Goal: Task Accomplishment & Management: Use online tool/utility

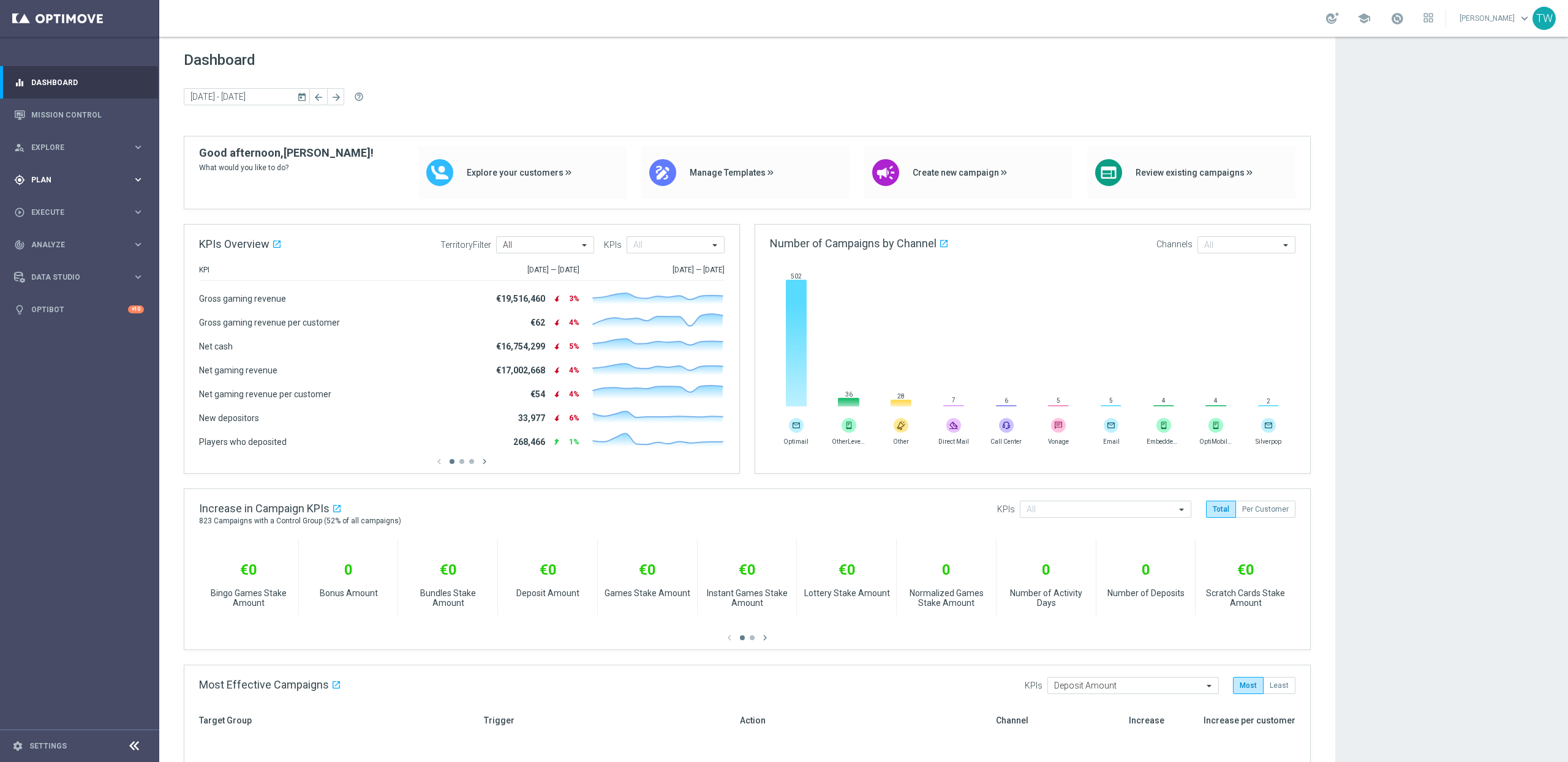
click at [108, 186] on div "gps_fixed Plan keyboard_arrow_right" at bounding box center [79, 179] width 158 height 32
click at [58, 242] on span "Templates" at bounding box center [76, 242] width 87 height 7
click at [49, 263] on link "Optimail" at bounding box center [83, 260] width 89 height 10
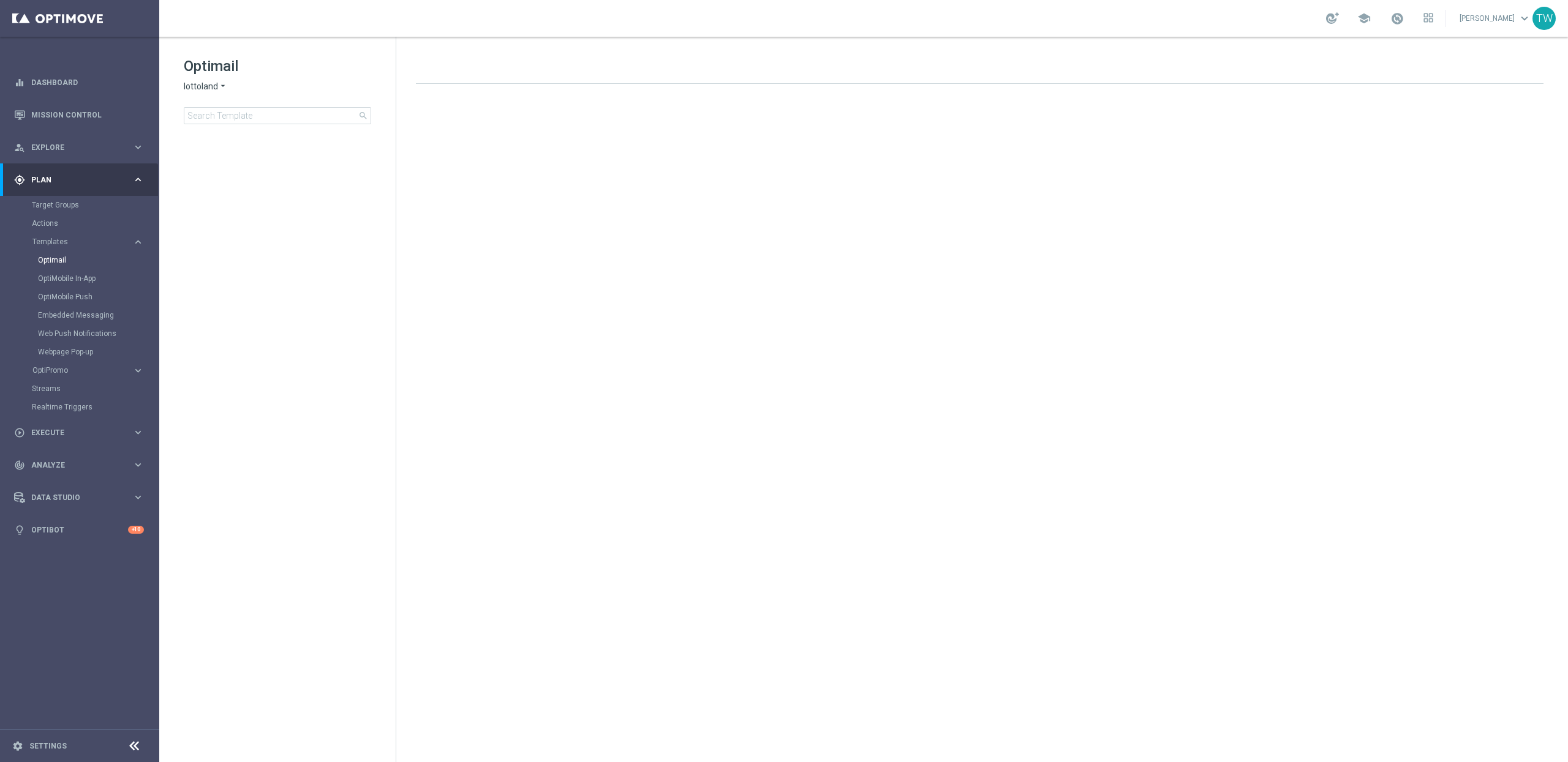
click at [208, 85] on span "lottoland" at bounding box center [201, 87] width 34 height 12
drag, startPoint x: 210, startPoint y: 92, endPoint x: 214, endPoint y: 116, distance: 24.3
click at [0, 0] on span "KenoGO" at bounding box center [0, 0] width 0 height 0
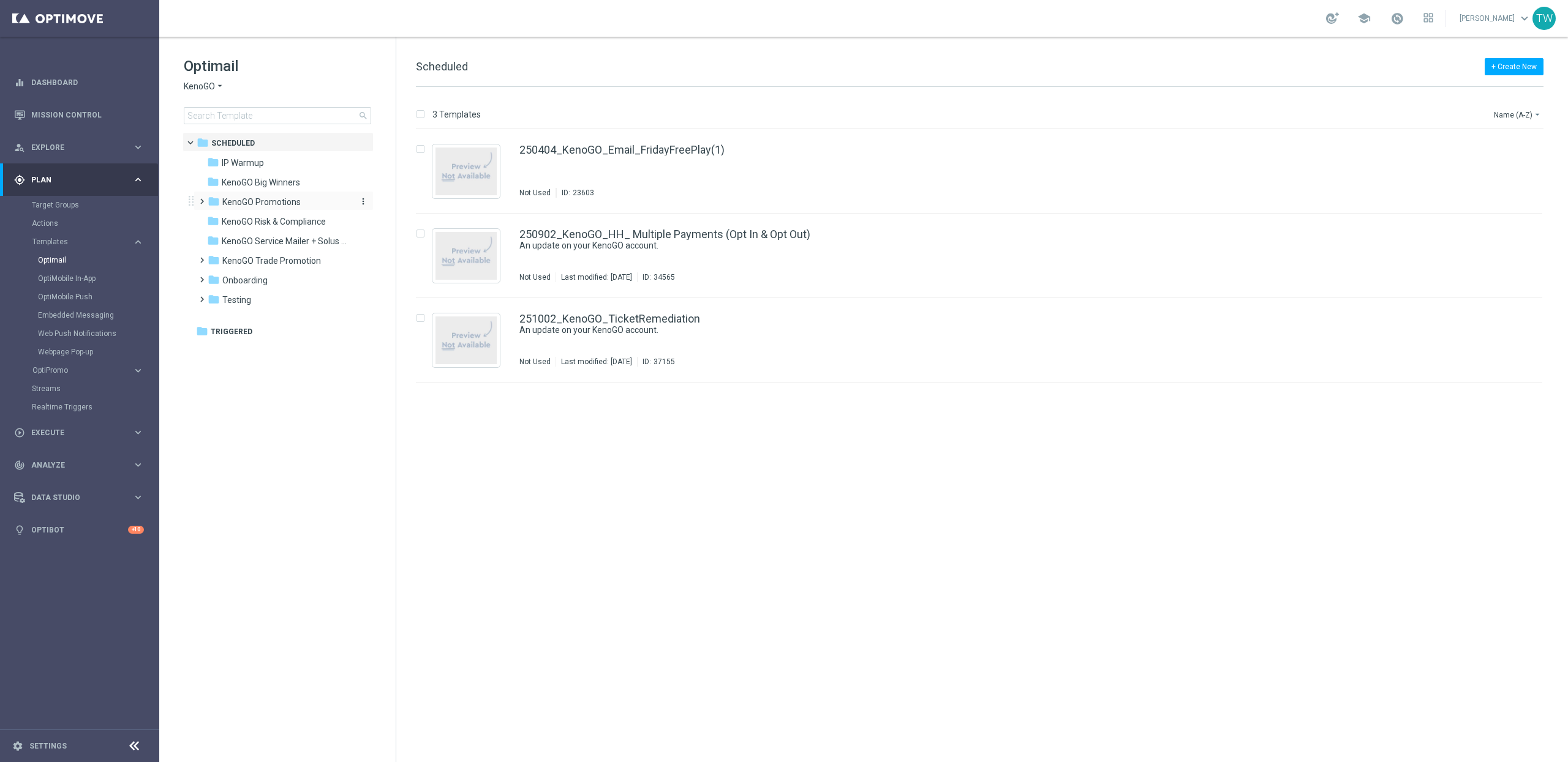
click at [302, 205] on div "folder KenoGO Promotions" at bounding box center [278, 202] width 141 height 14
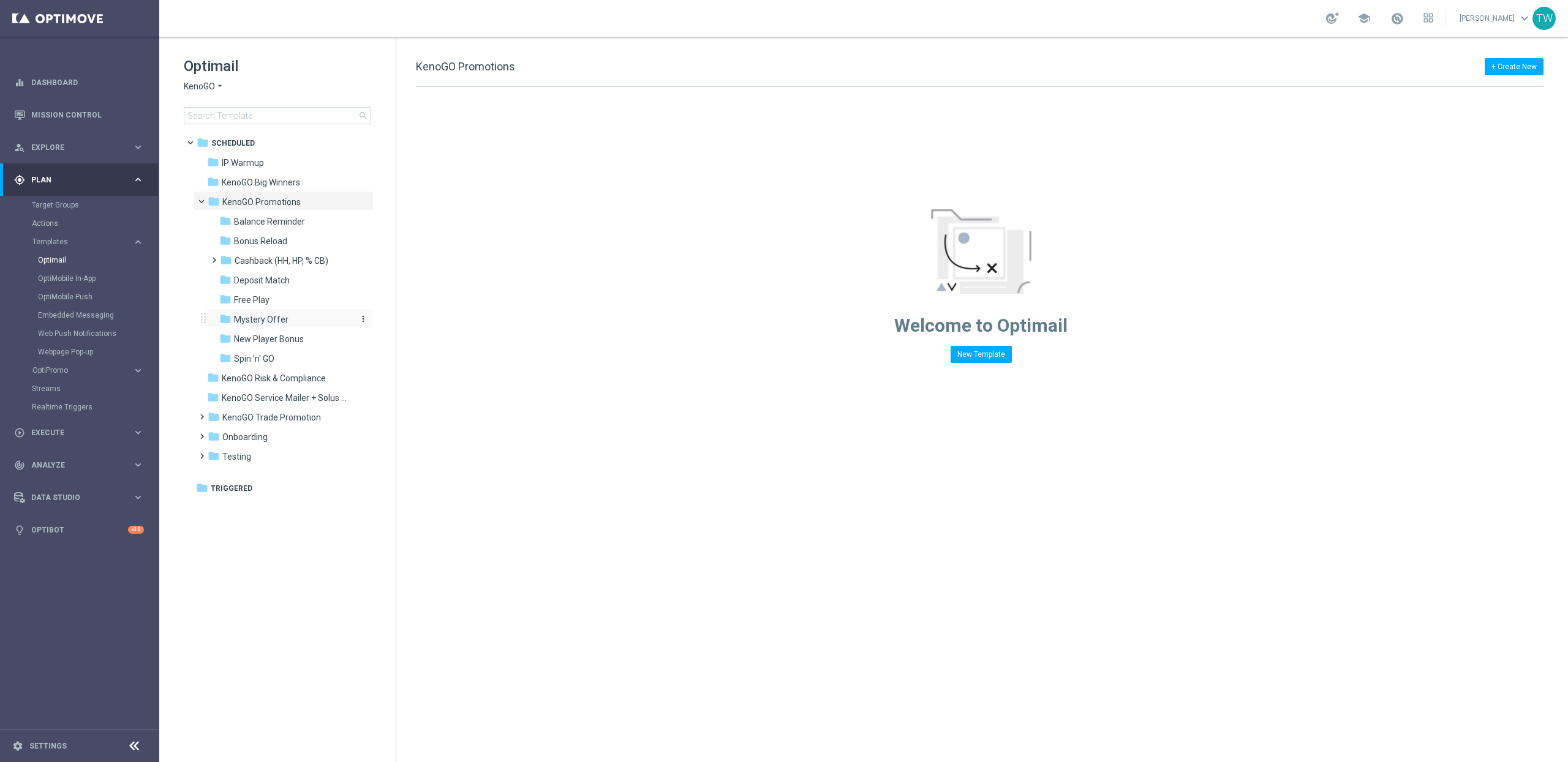
click at [290, 318] on div "folder Mystery Offer" at bounding box center [285, 319] width 131 height 14
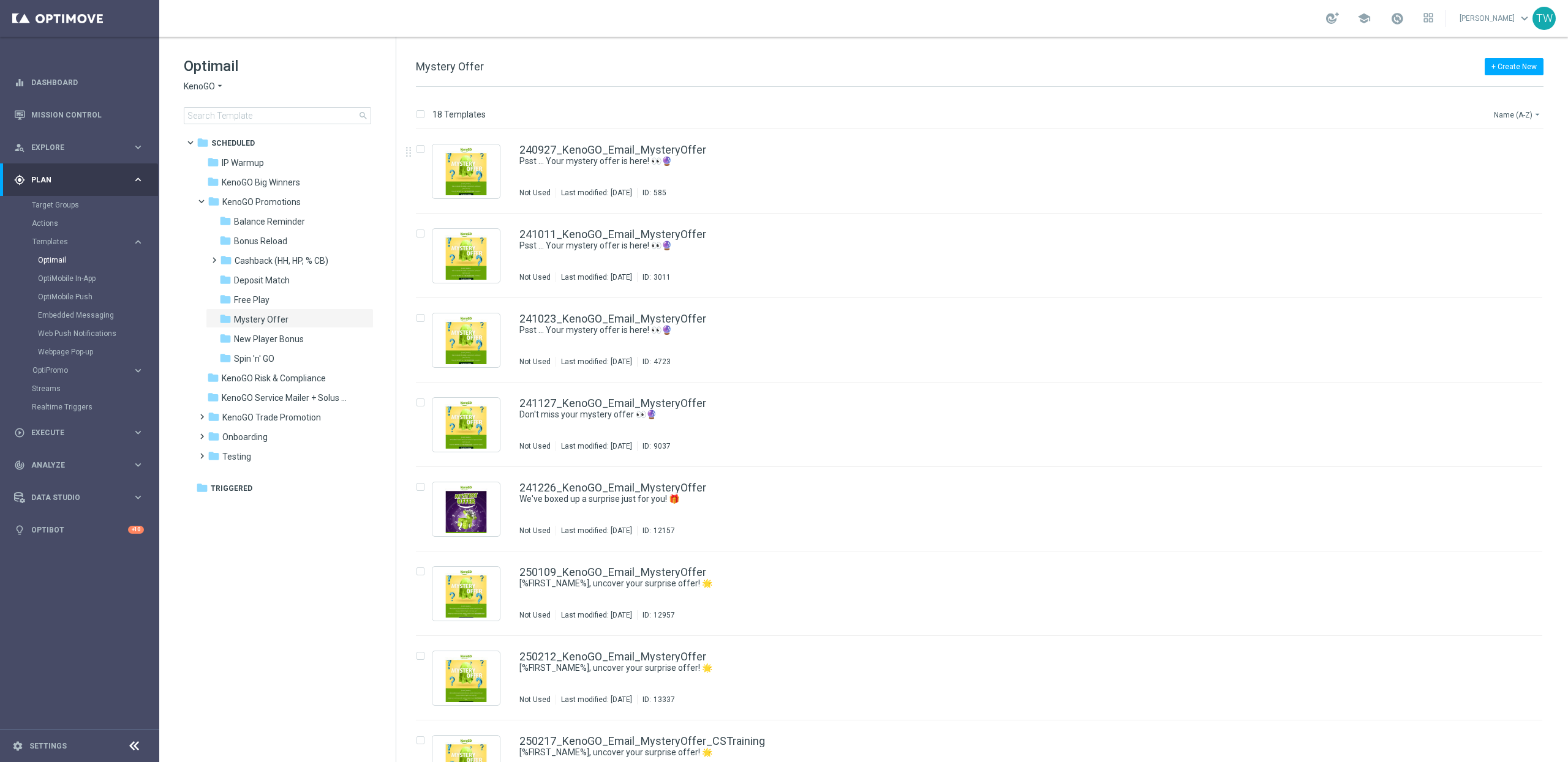
click at [1522, 113] on button "Name (A-Z) arrow_drop_down" at bounding box center [1518, 114] width 51 height 14
click at [1513, 166] on span "Date Modified (Newest)" at bounding box center [1496, 169] width 82 height 9
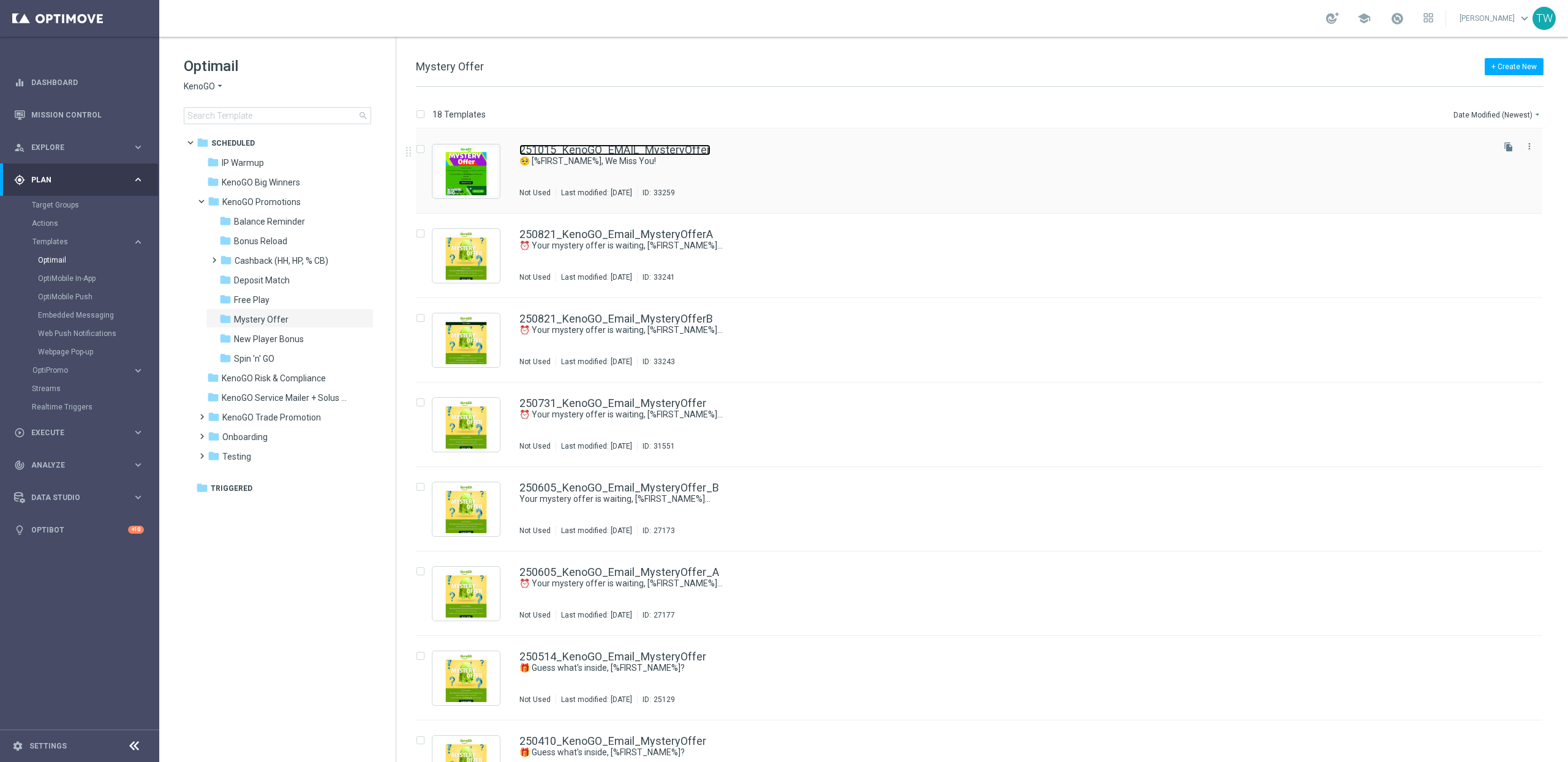
click at [687, 146] on link "251015_KenoGO_EMAIL_MysteryOffer" at bounding box center [614, 150] width 191 height 11
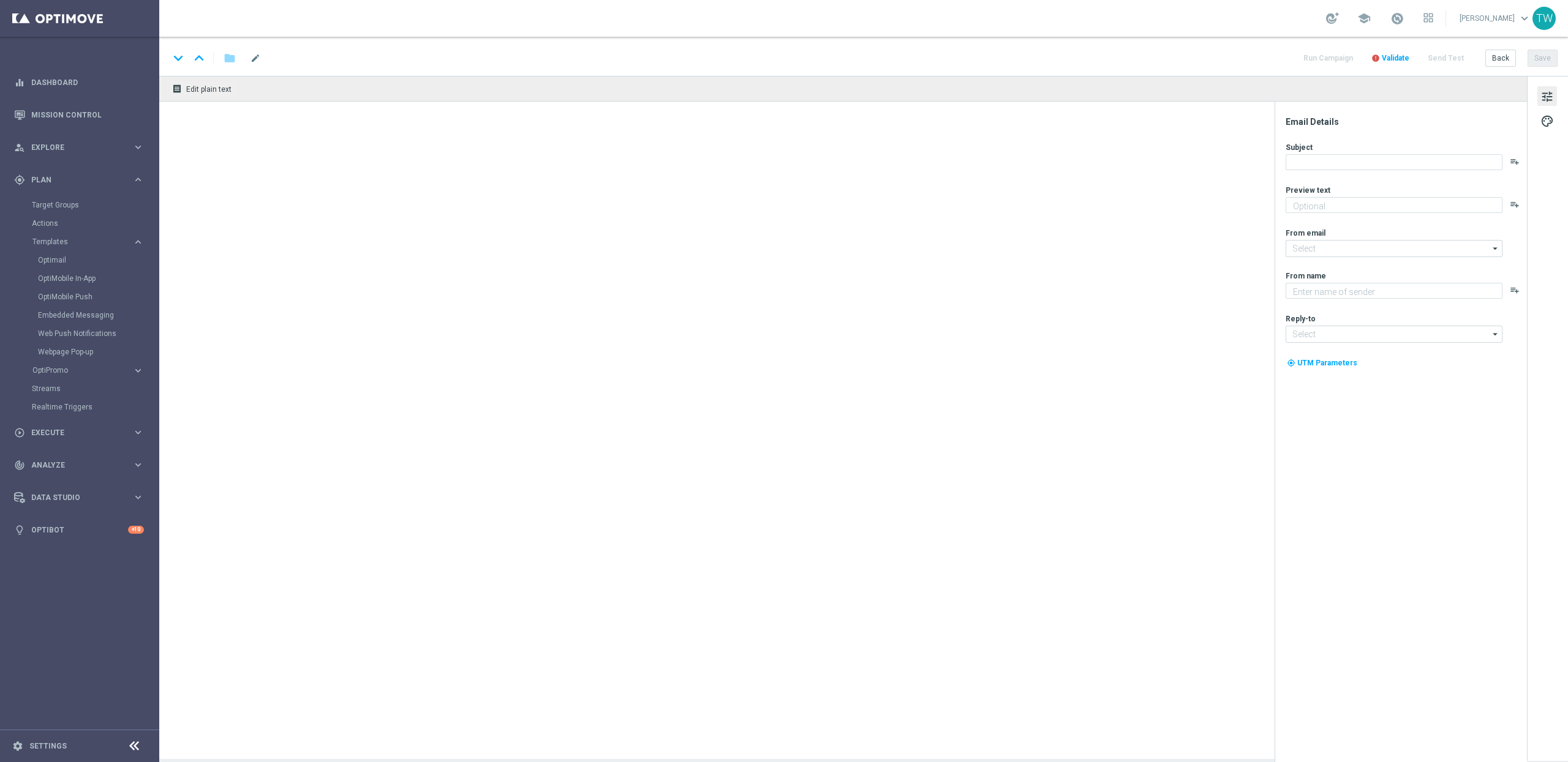
type textarea "A Special Surprise Awaits You!"
type input "mail@crm.kenogo.com.au"
type textarea "KenoGO"
type input "support@kenogo.com.au"
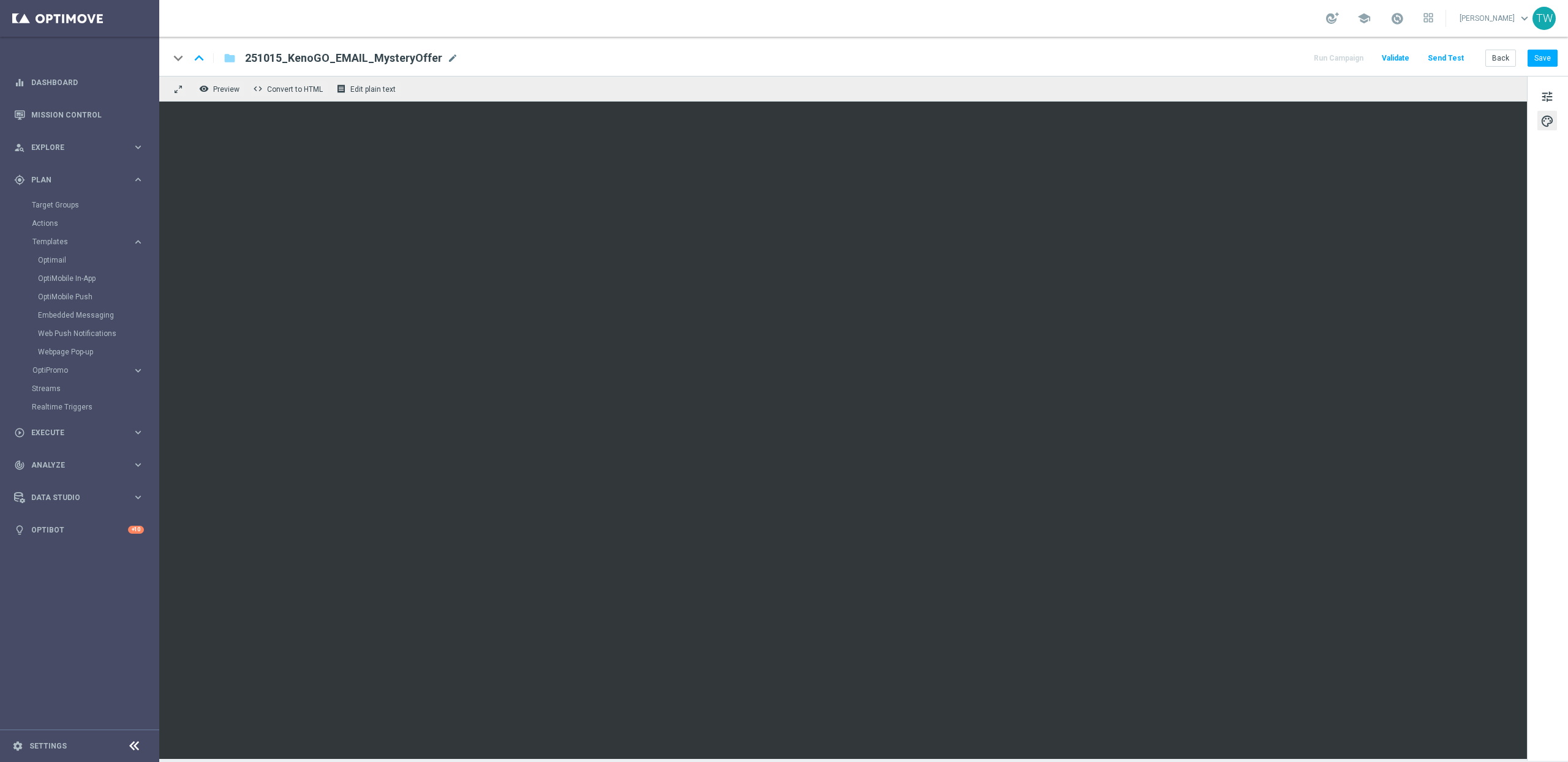
click at [1561, 53] on div "keyboard_arrow_down keyboard_arrow_up folder 251015_KenoGO_EMAIL_MysteryOffer 2…" at bounding box center [864, 56] width 1409 height 39
click at [1527, 63] on div "Back Save" at bounding box center [1521, 58] width 72 height 17
click at [1542, 58] on button "Save" at bounding box center [1543, 58] width 30 height 17
click at [1531, 66] on button "Save" at bounding box center [1543, 58] width 30 height 17
click at [1540, 59] on button "Save" at bounding box center [1543, 58] width 30 height 17
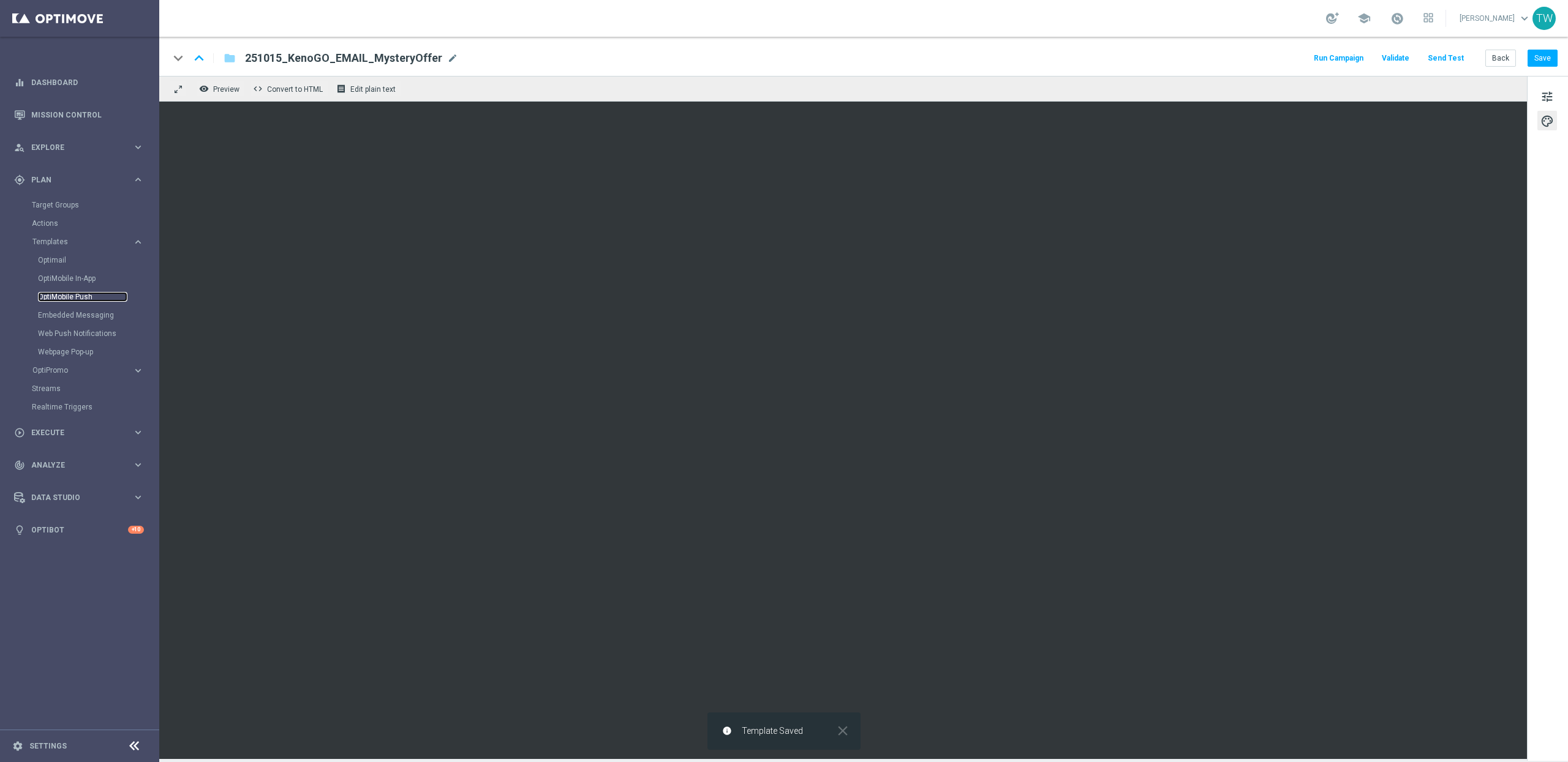
click at [83, 302] on link "OptiMobile Push" at bounding box center [83, 297] width 89 height 10
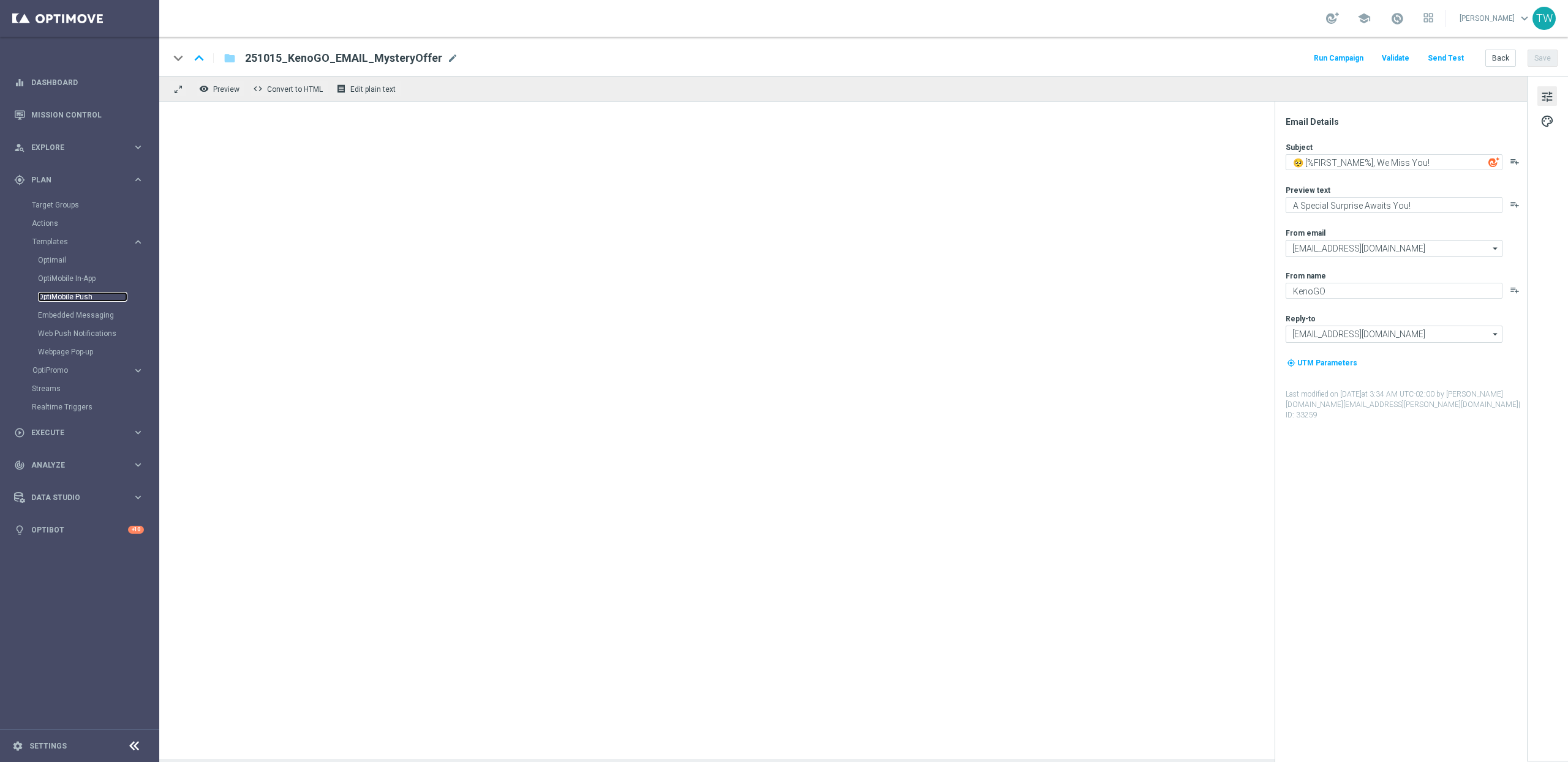
click at [63, 296] on link "OptiMobile Push" at bounding box center [83, 297] width 89 height 10
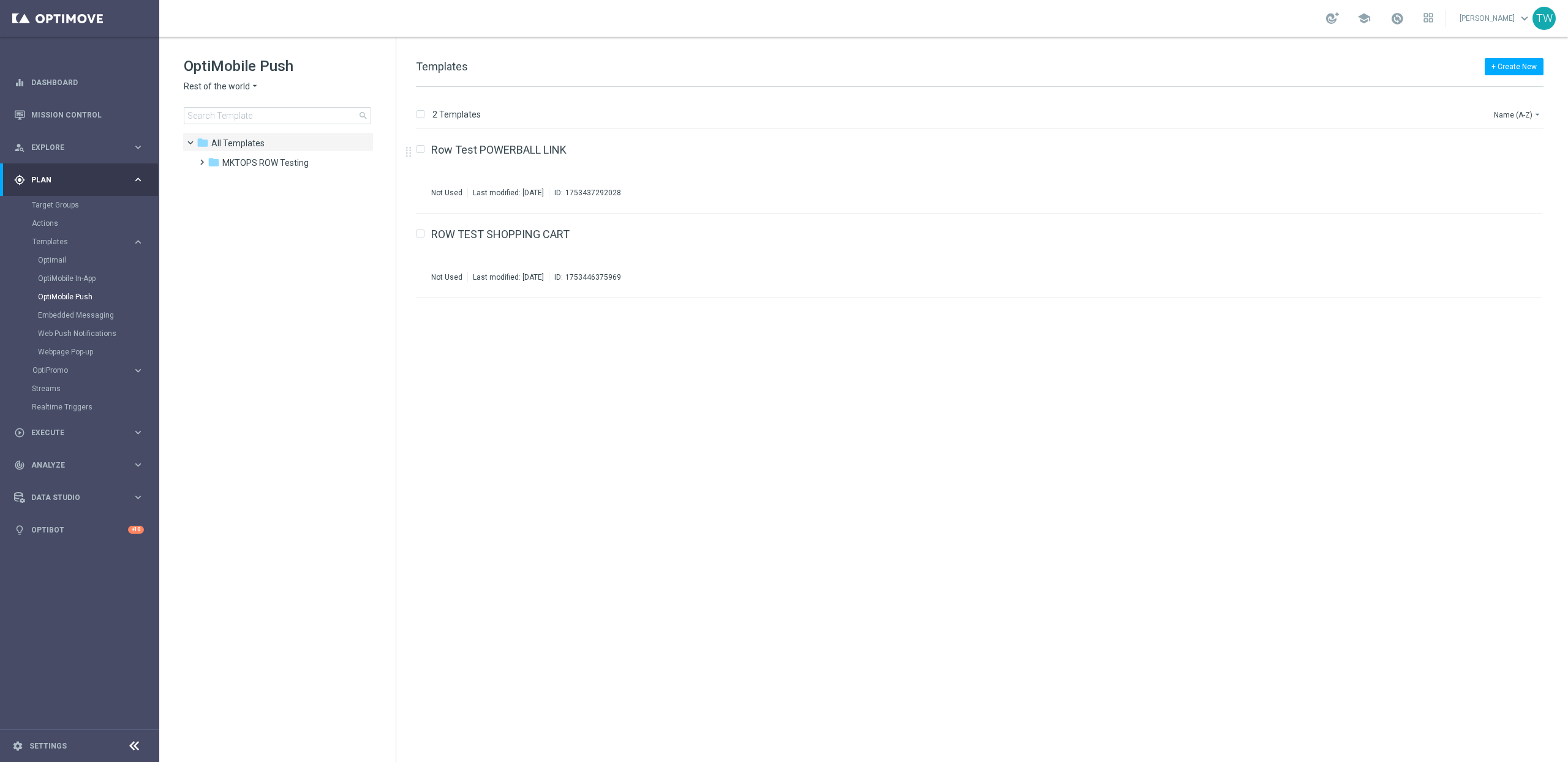
drag, startPoint x: 213, startPoint y: 73, endPoint x: 211, endPoint y: 81, distance: 8.2
click at [213, 74] on h1 "OptiMobile Push" at bounding box center [277, 66] width 187 height 20
click at [214, 86] on span "Rest of the world" at bounding box center [217, 87] width 66 height 12
click at [247, 225] on div "KenoGO [GEOGRAPHIC_DATA]" at bounding box center [231, 233] width 92 height 14
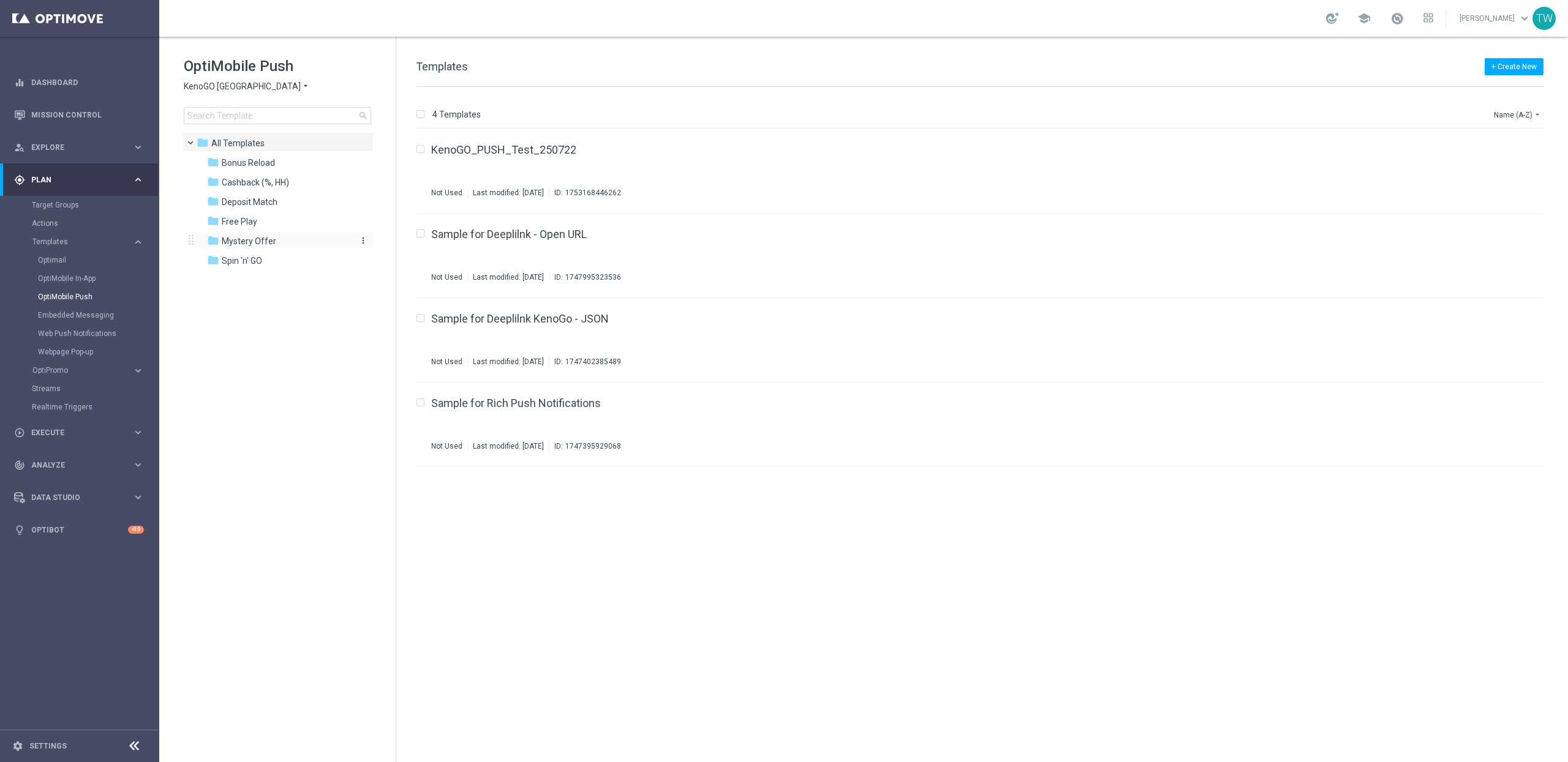
click at [249, 242] on span "Mystery Offer" at bounding box center [248, 241] width 55 height 11
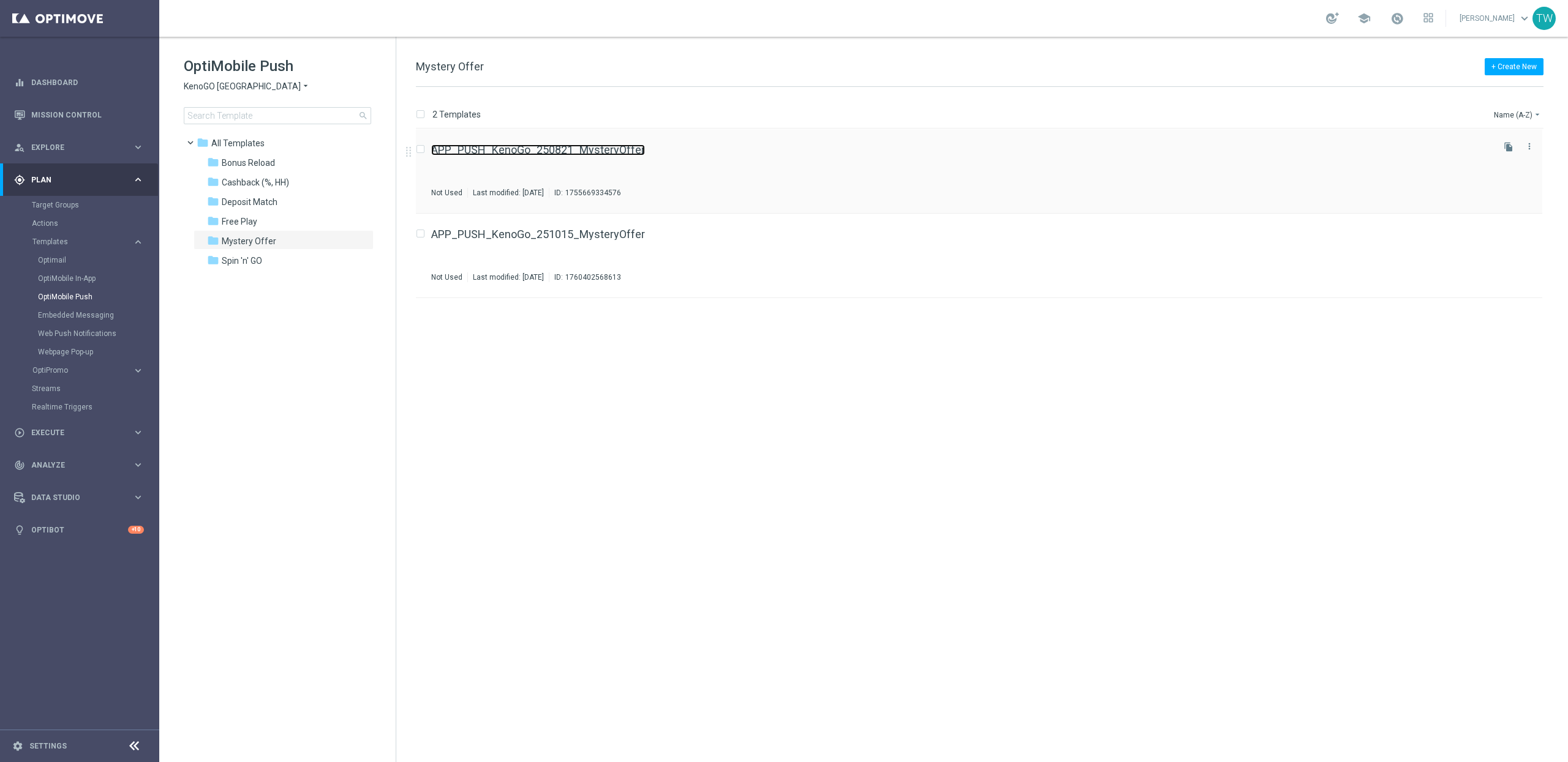
click at [543, 146] on link "APP_PUSH_KenoGo_250821_MysteryOffer" at bounding box center [538, 150] width 214 height 11
click at [566, 247] on div "APP_PUSH_KenoGo_251015_MysteryOffer Not Used Last modified: Tuesday, October 14…" at bounding box center [961, 256] width 1060 height 53
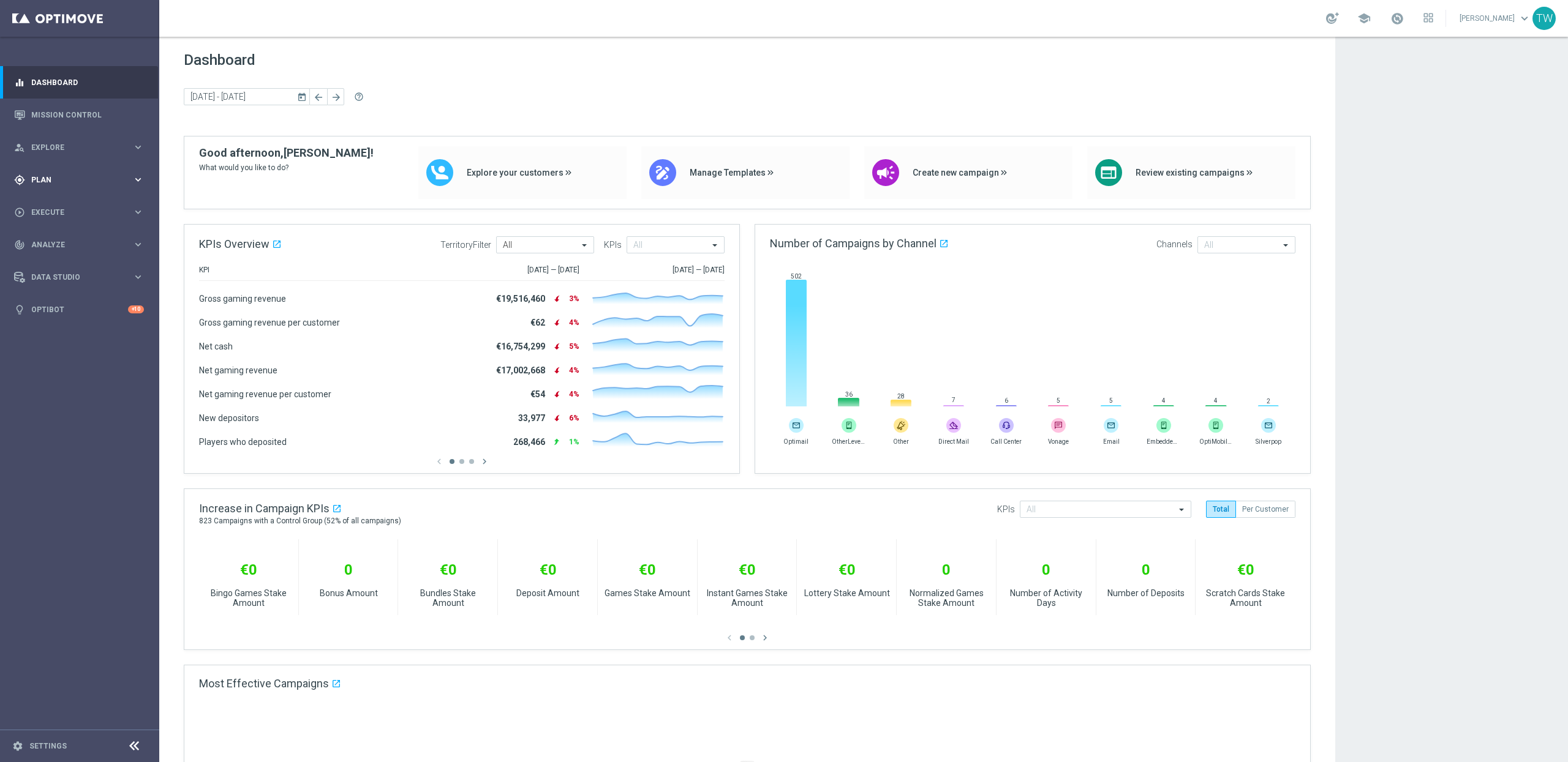
click at [122, 183] on span "Plan" at bounding box center [82, 179] width 101 height 7
click at [122, 246] on button "Templates keyboard_arrow_right" at bounding box center [88, 242] width 113 height 10
click at [60, 261] on link "Optimail" at bounding box center [83, 260] width 89 height 10
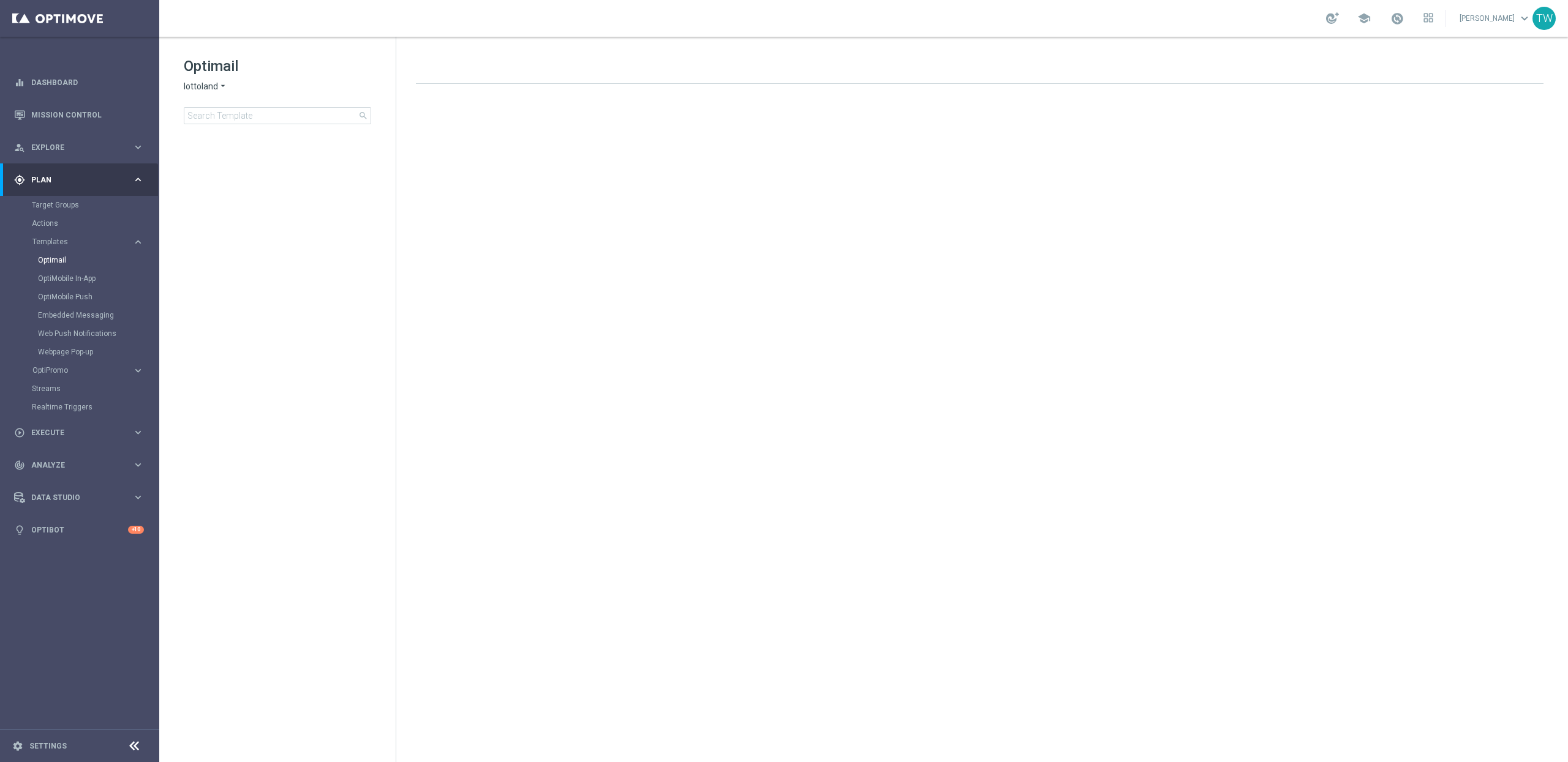
click at [210, 85] on span "lottoland" at bounding box center [201, 87] width 34 height 12
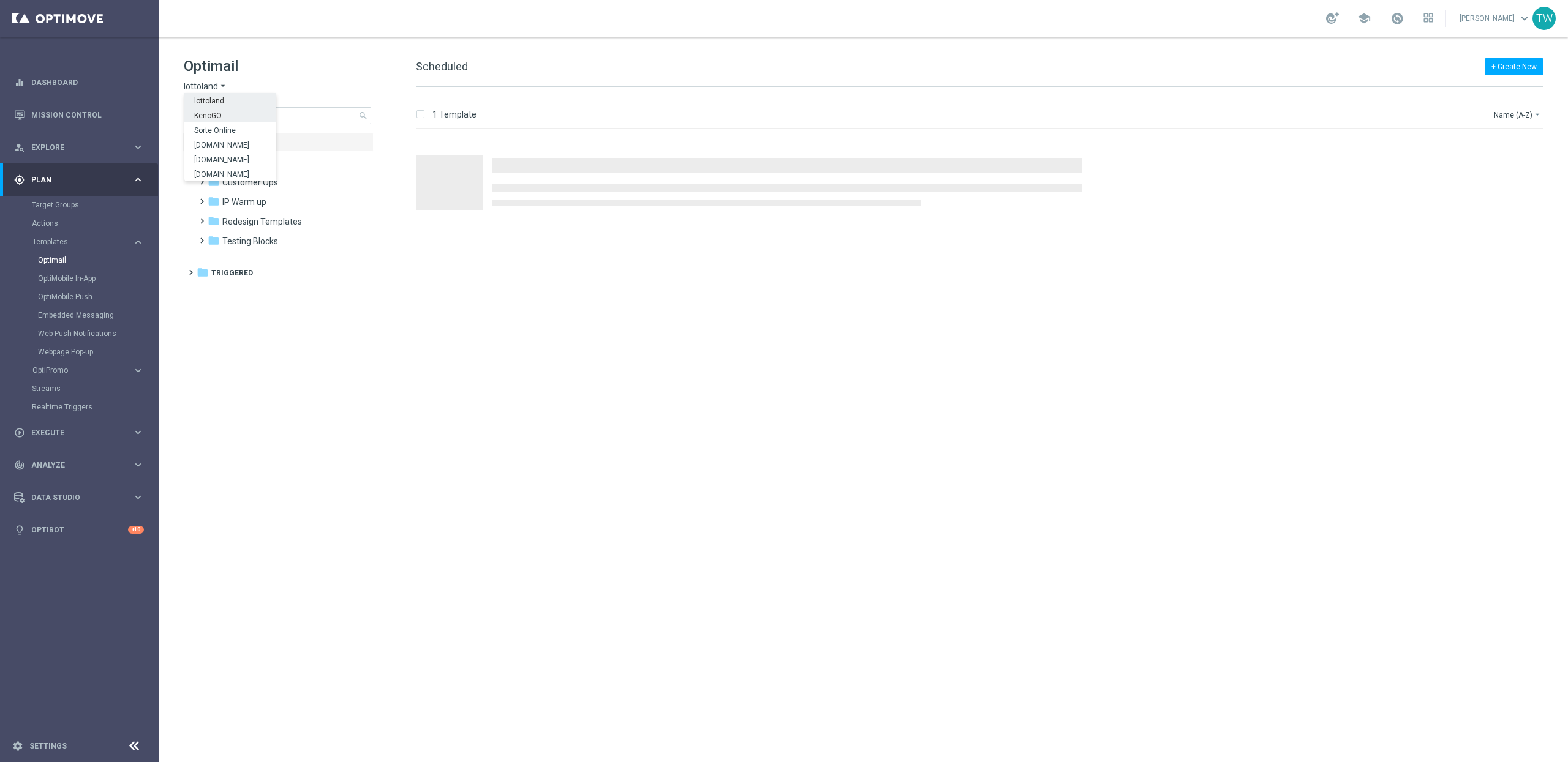
click at [215, 108] on div "KenoGO" at bounding box center [231, 115] width 92 height 14
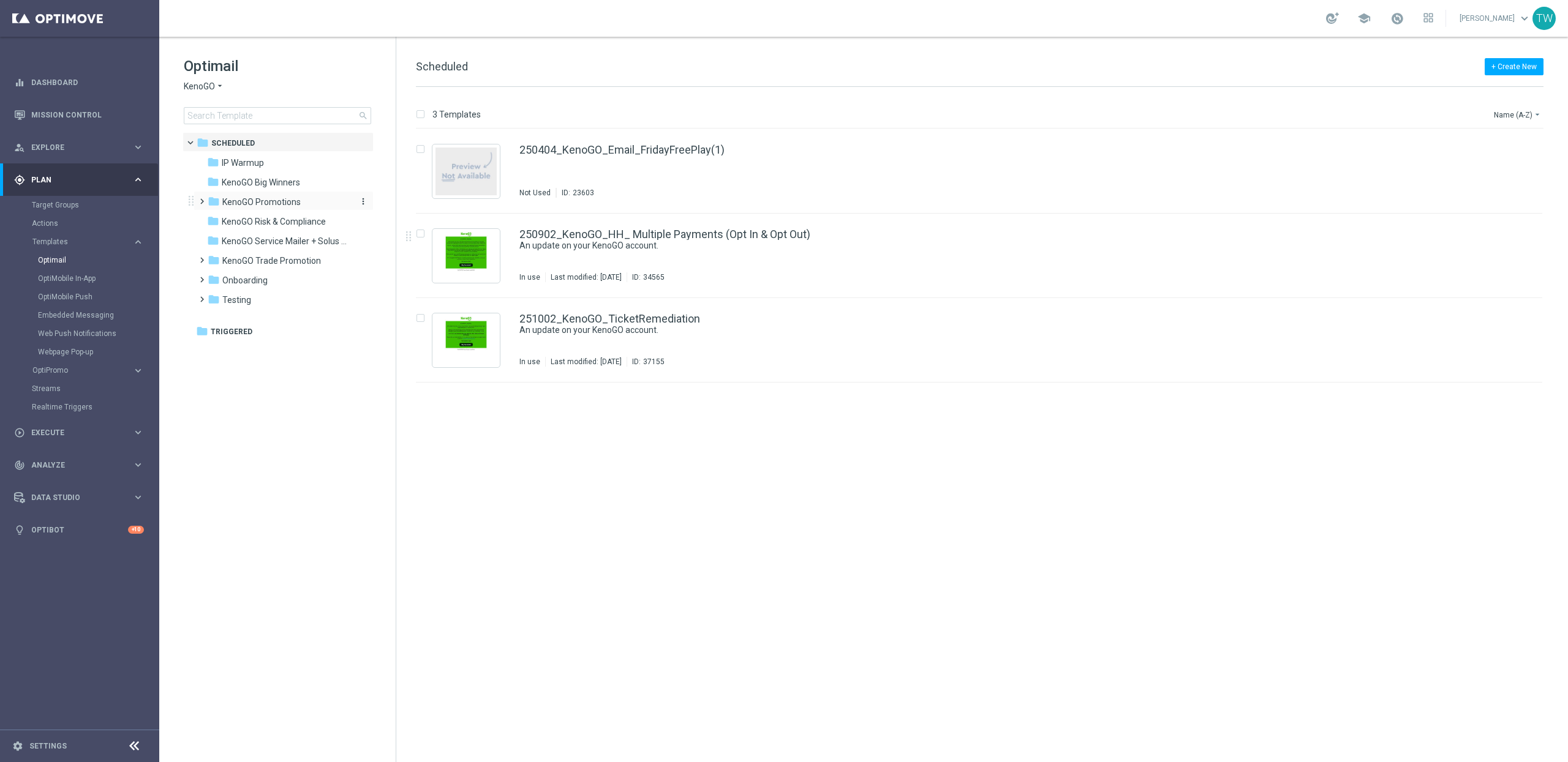
click at [301, 205] on div "folder KenoGO Promotions" at bounding box center [278, 202] width 141 height 14
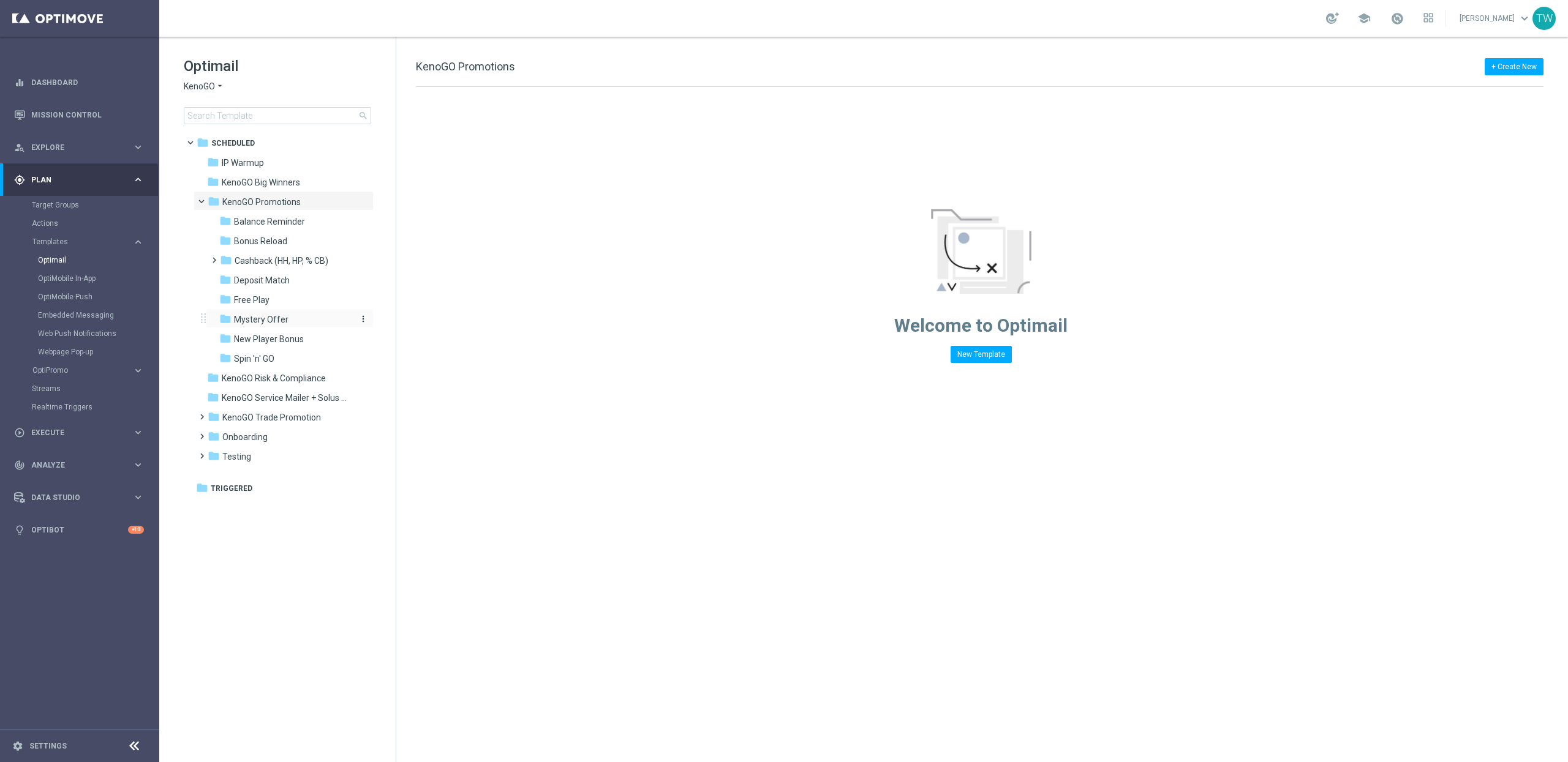
click at [304, 324] on div "folder Mystery Offer" at bounding box center [285, 319] width 131 height 14
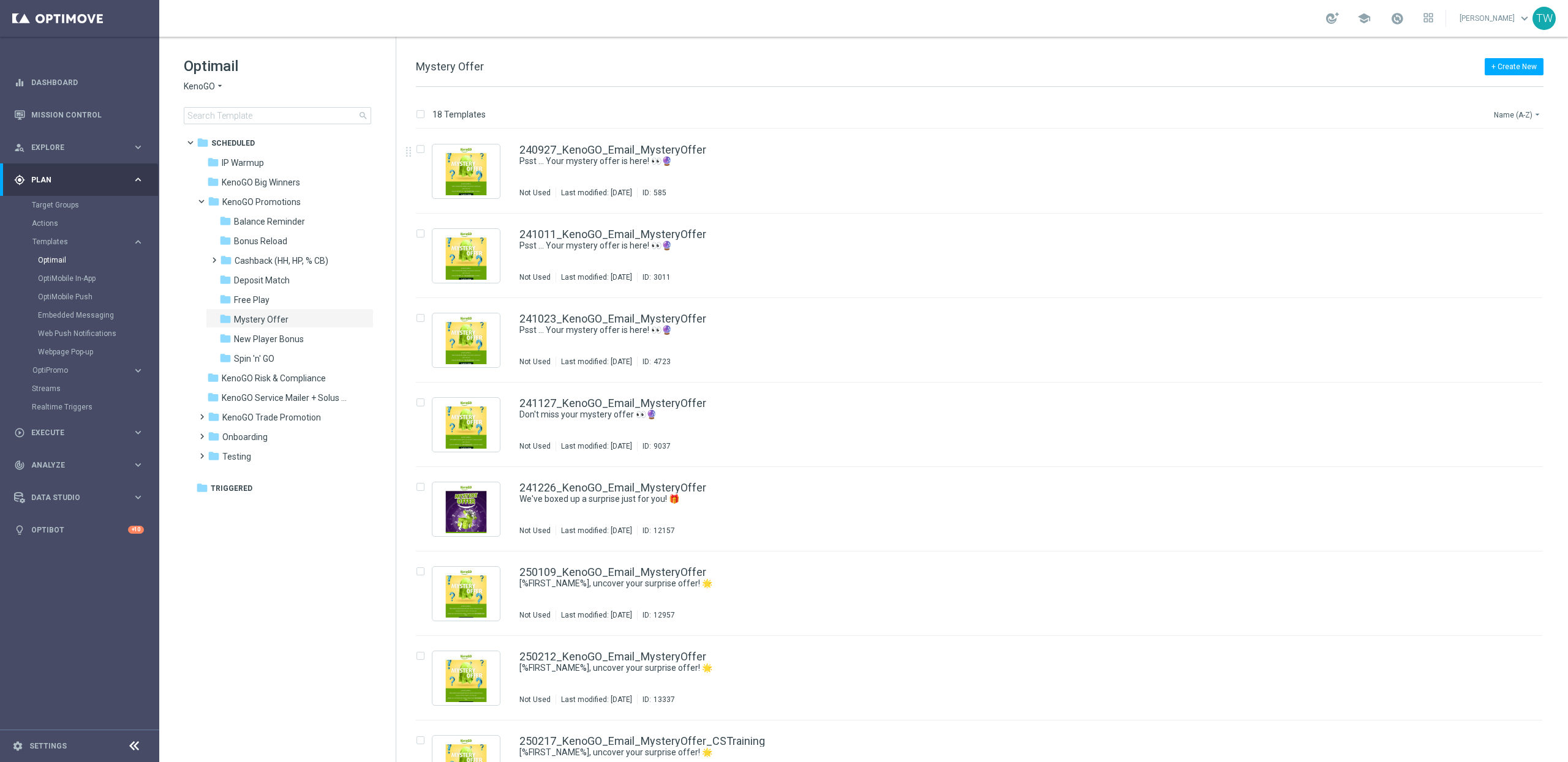
click at [1499, 112] on button "Name (A-Z) arrow_drop_down" at bounding box center [1518, 114] width 51 height 14
click at [1527, 164] on div "Date Modified (Newest)" at bounding box center [1494, 169] width 98 height 17
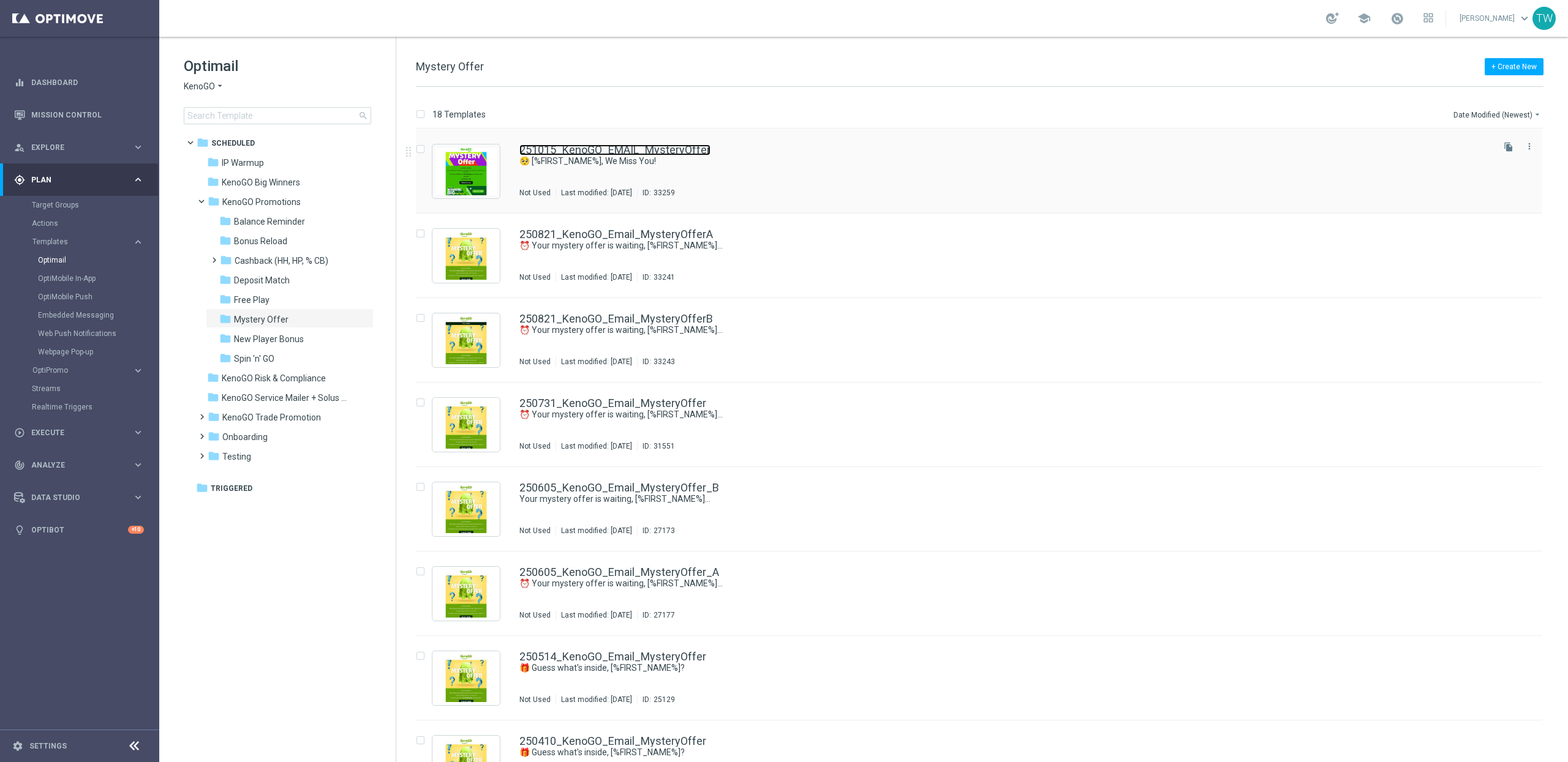
click at [693, 151] on link "251015_KenoGO_EMAIL_MysteryOffer" at bounding box center [614, 150] width 191 height 11
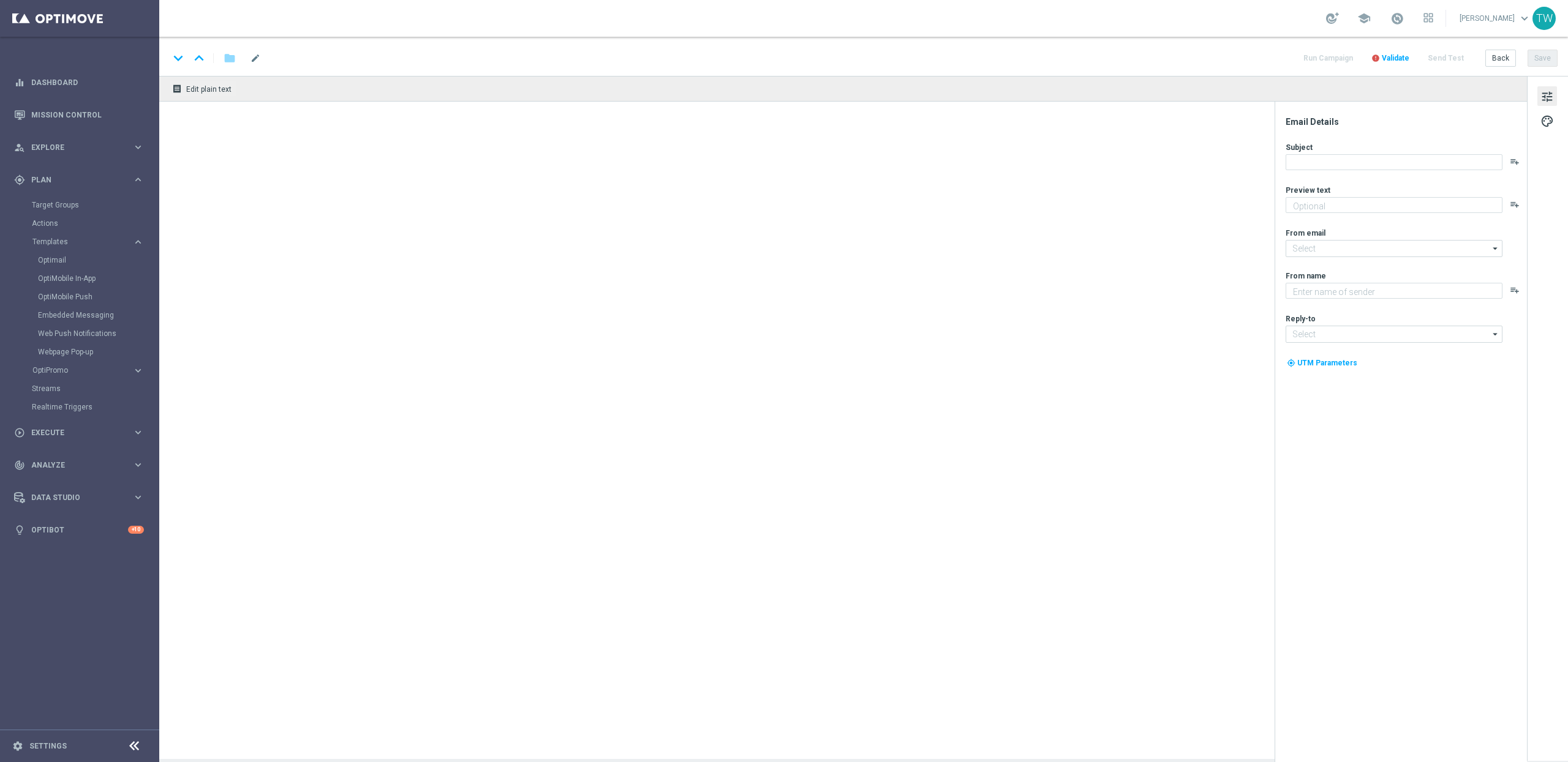
type textarea "A Special Surprise Awaits You!"
type input "mail@crm.kenogo.com.au"
type textarea "KenoGO"
type input "support@kenogo.com.au"
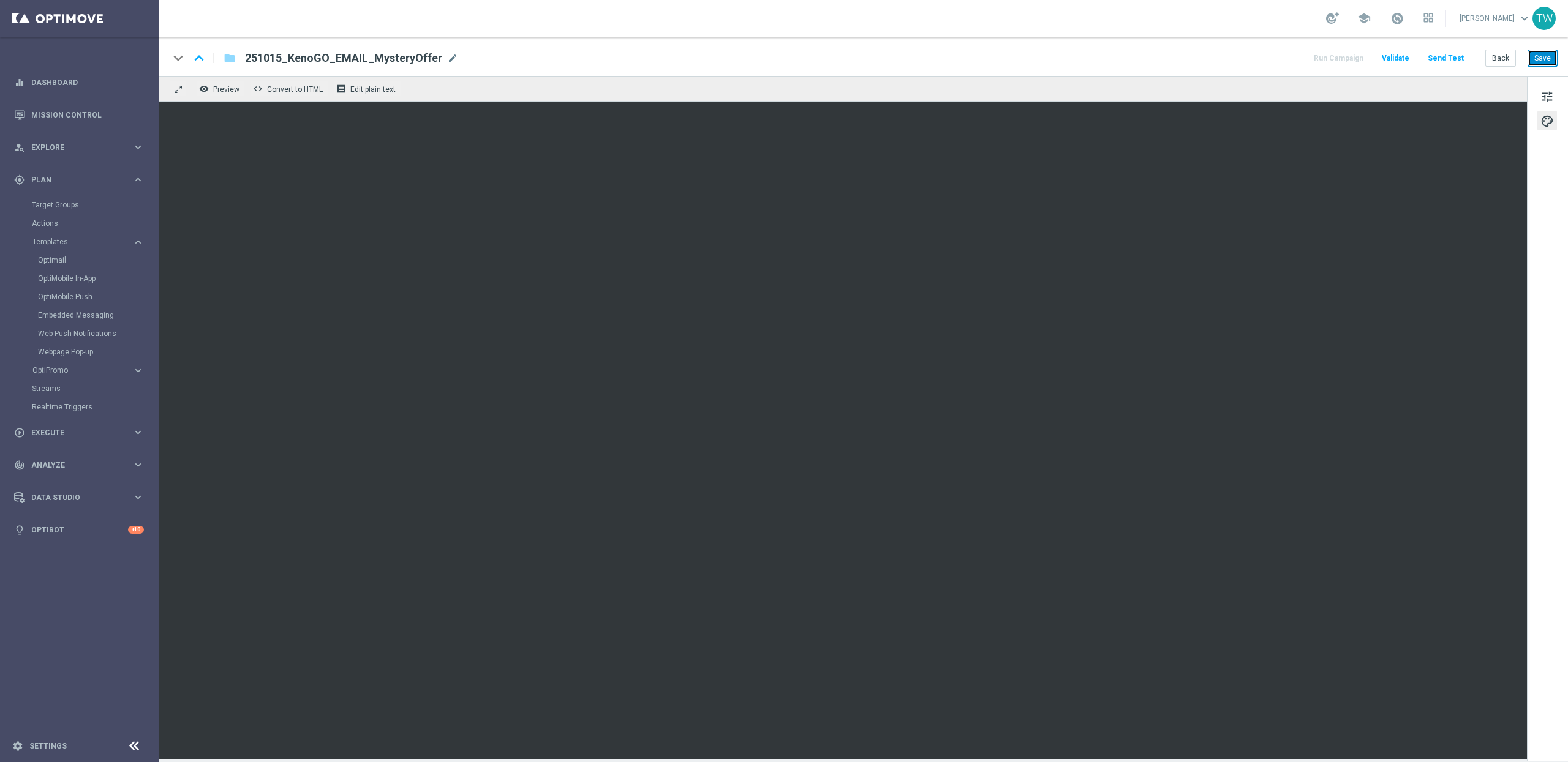
click at [1546, 60] on button "Save" at bounding box center [1543, 58] width 30 height 17
click at [1540, 59] on button "Save" at bounding box center [1543, 58] width 30 height 17
click at [1550, 58] on button "Save" at bounding box center [1543, 58] width 30 height 17
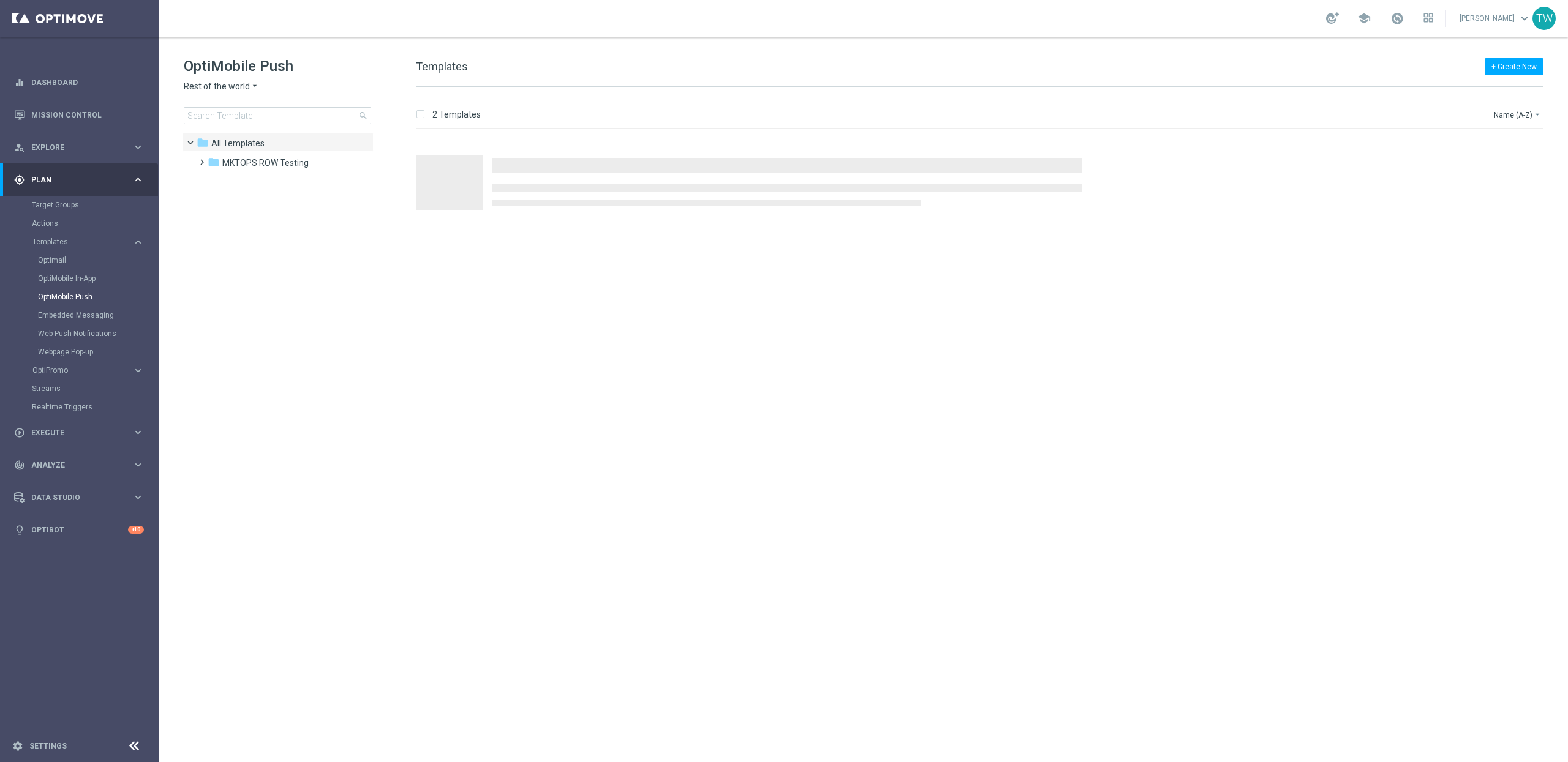
click at [253, 87] on icon "arrow_drop_down" at bounding box center [254, 87] width 10 height 12
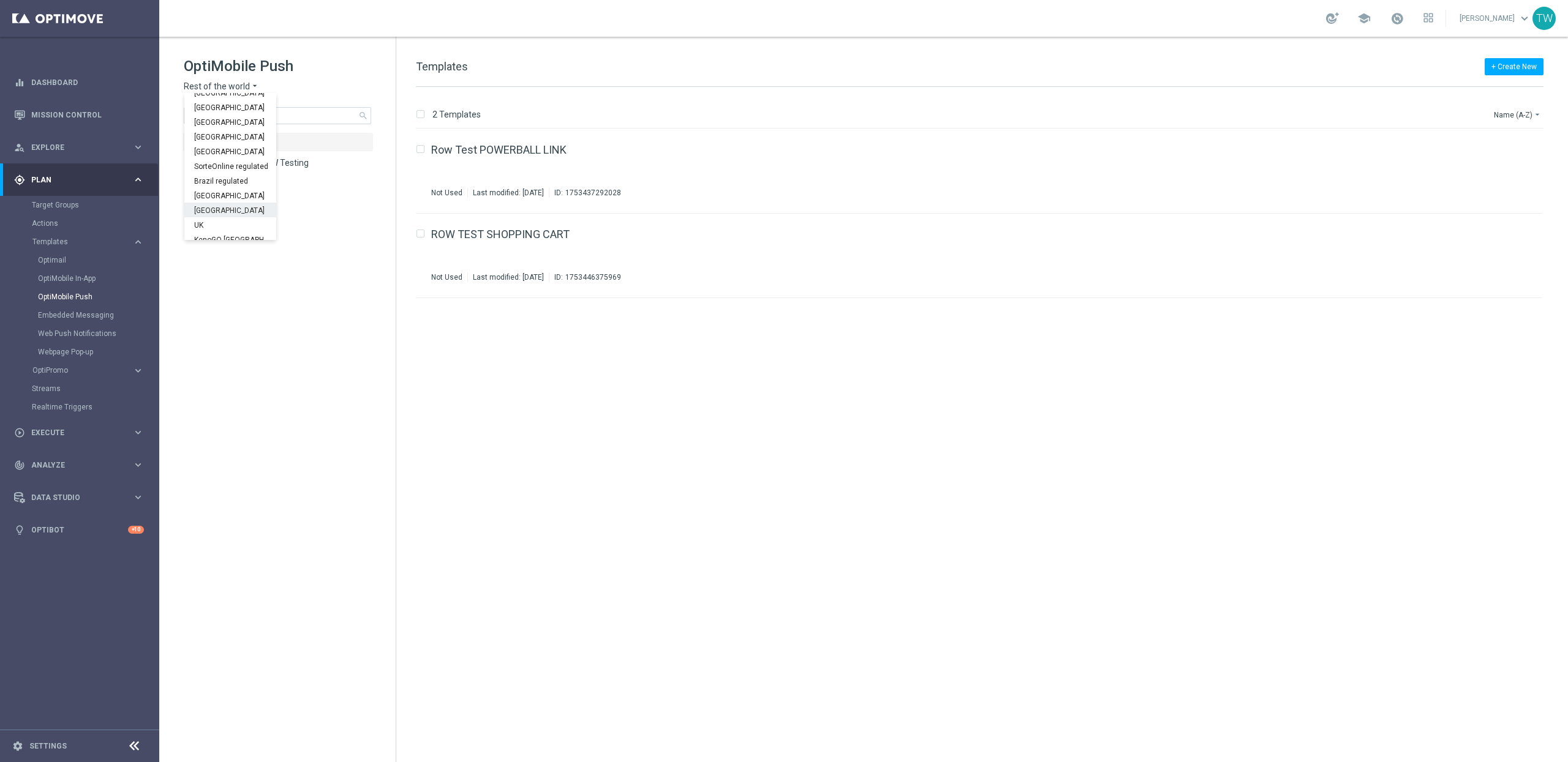
scroll to position [382, 0]
click at [0, 0] on span "KenoGO [GEOGRAPHIC_DATA]" at bounding box center [0, 0] width 0 height 0
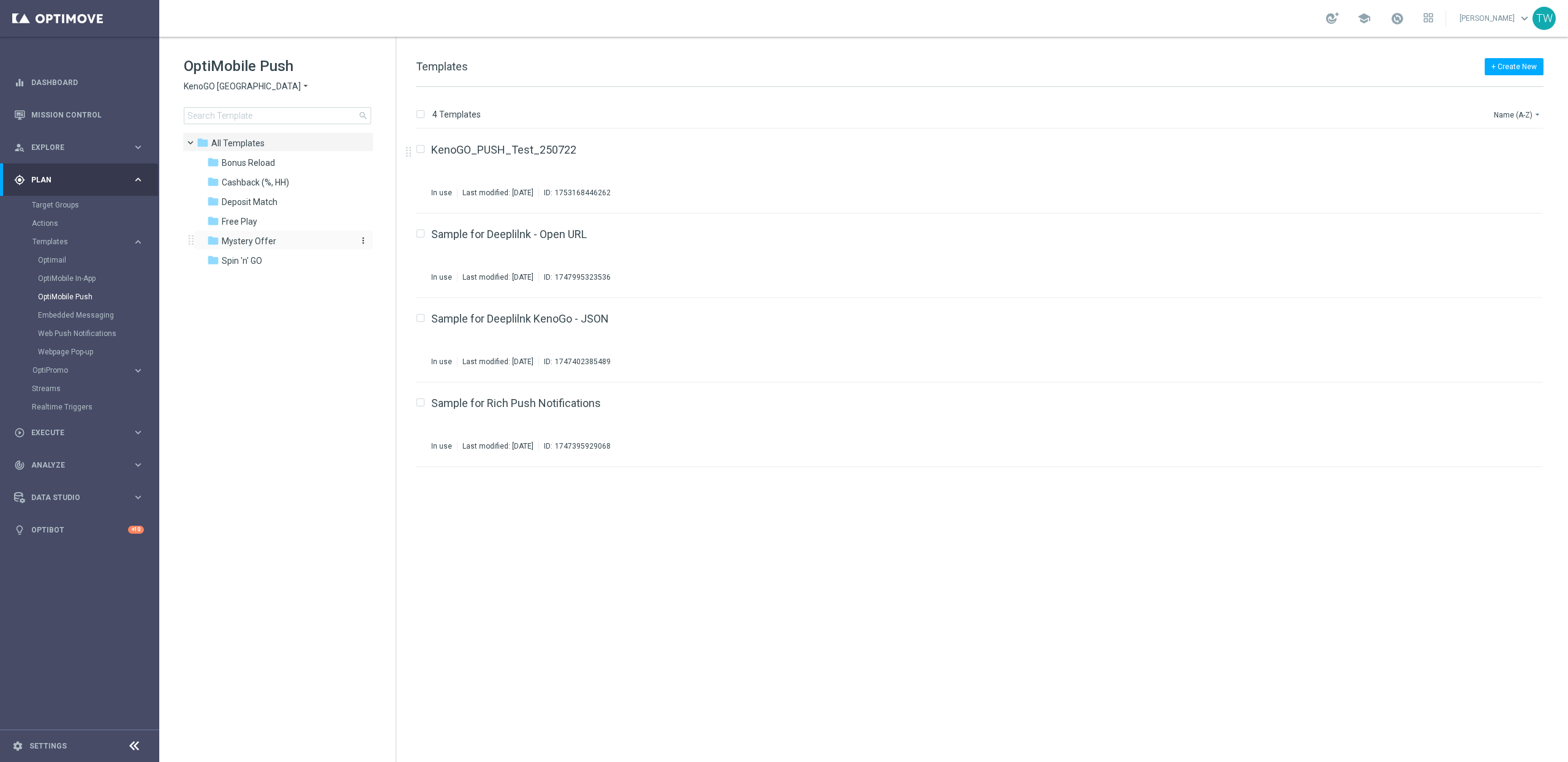
click at [270, 242] on span "Mystery Offer" at bounding box center [248, 241] width 55 height 11
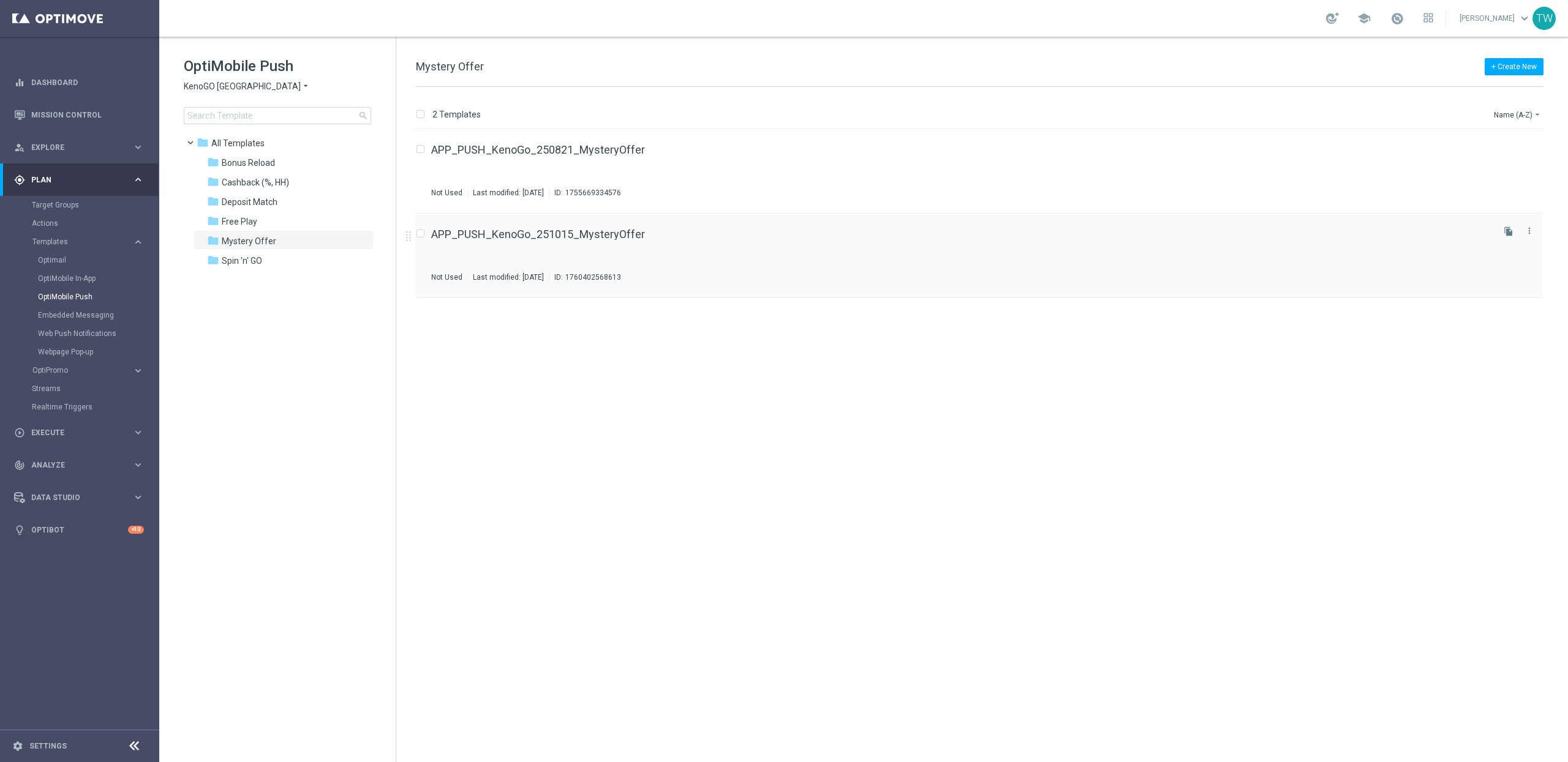
click at [663, 229] on div "APP_PUSH_KenoGo_251015_MysteryOffer" at bounding box center [961, 235] width 1060 height 11
